Goal: Navigation & Orientation: Find specific page/section

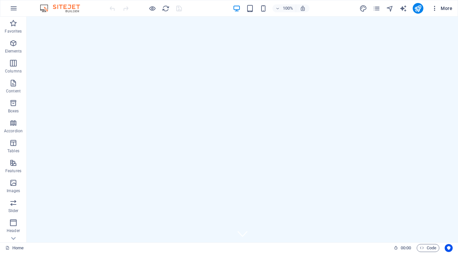
click at [451, 8] on span "More" at bounding box center [441, 8] width 21 height 7
click at [442, 6] on span "More" at bounding box center [441, 8] width 21 height 7
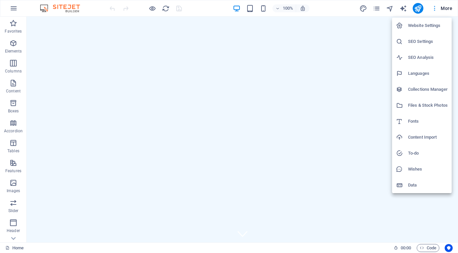
click at [442, 6] on div at bounding box center [229, 126] width 458 height 253
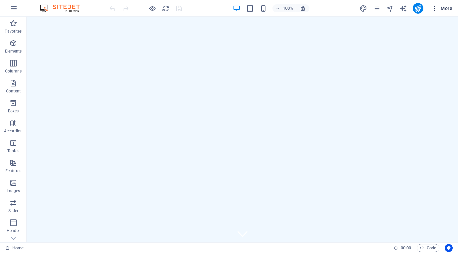
click at [436, 6] on icon "button" at bounding box center [434, 8] width 7 height 7
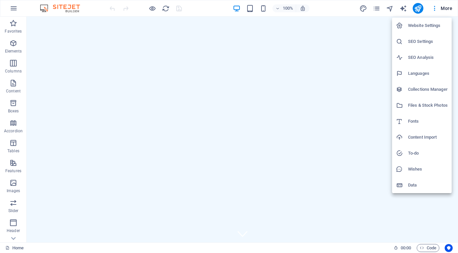
click at [419, 6] on div at bounding box center [229, 126] width 458 height 253
click at [419, 7] on div "Website Settings SEO Settings SEO Analysis Languages Collections Manager Files …" at bounding box center [229, 128] width 458 height 249
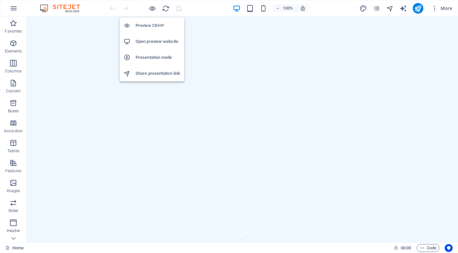
click at [149, 43] on h6 "Open preview website" at bounding box center [158, 42] width 45 height 8
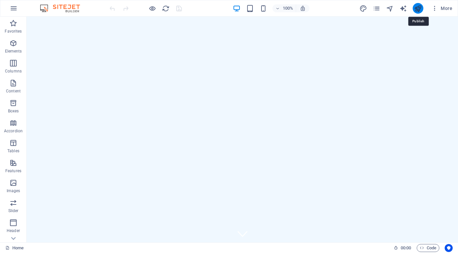
click at [419, 9] on icon "publish" at bounding box center [418, 9] width 8 height 8
